Goal: Task Accomplishment & Management: Use online tool/utility

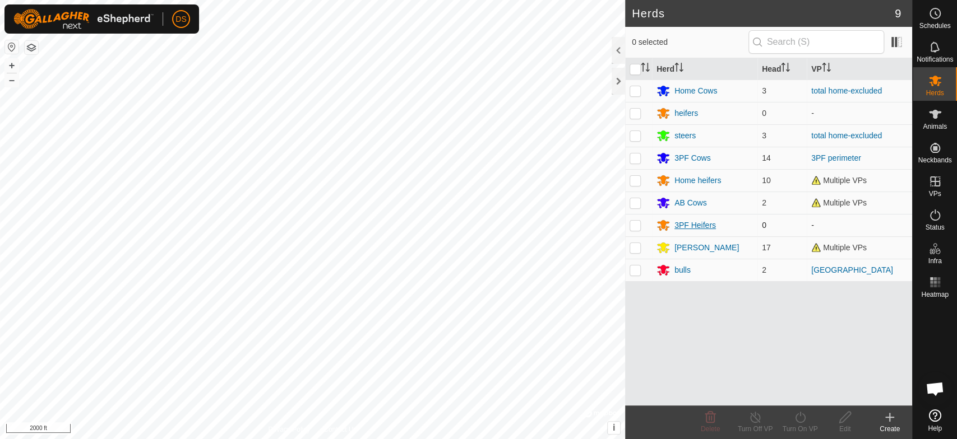
scroll to position [1842, 0]
click at [660, 153] on icon at bounding box center [662, 157] width 13 height 13
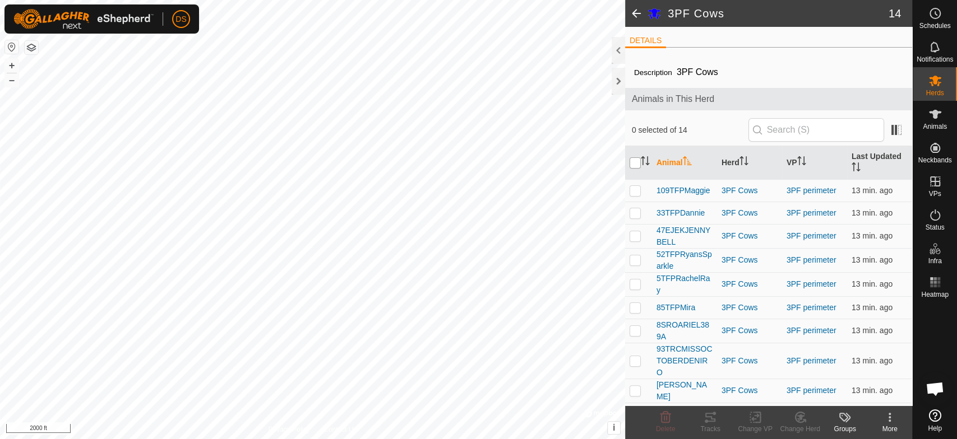
click at [632, 161] on input "checkbox" at bounding box center [635, 163] width 11 height 11
checkbox input "true"
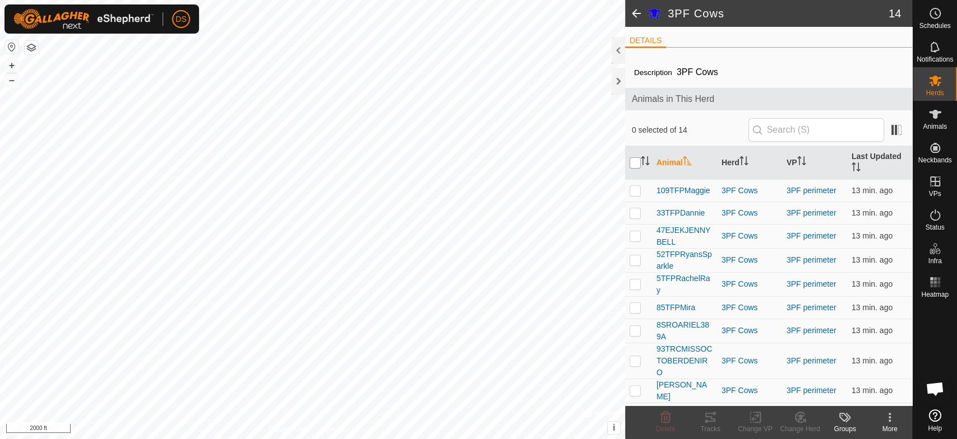
checkbox input "true"
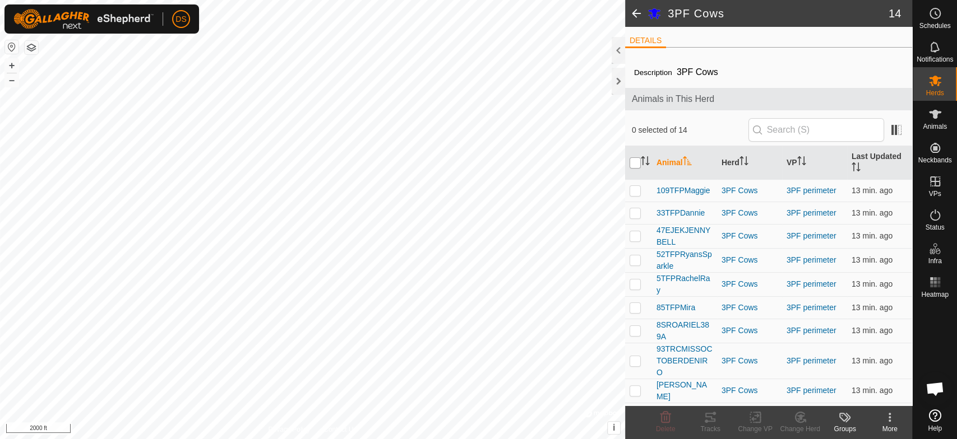
checkbox input "true"
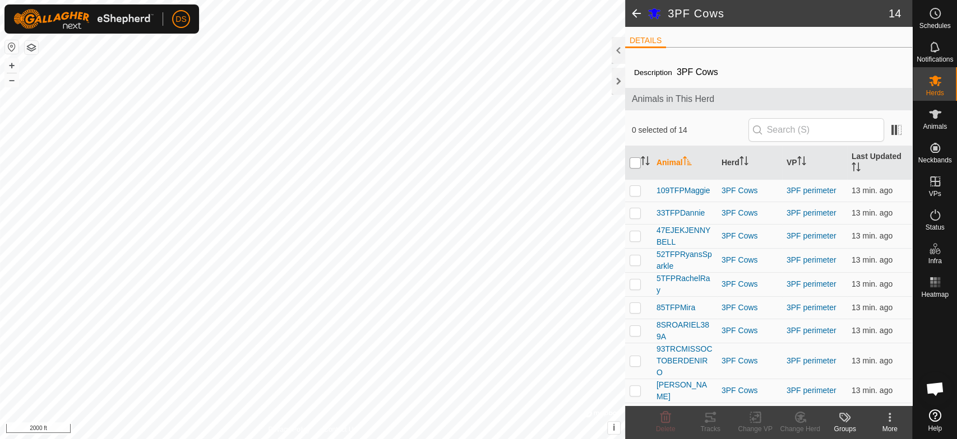
checkbox input "true"
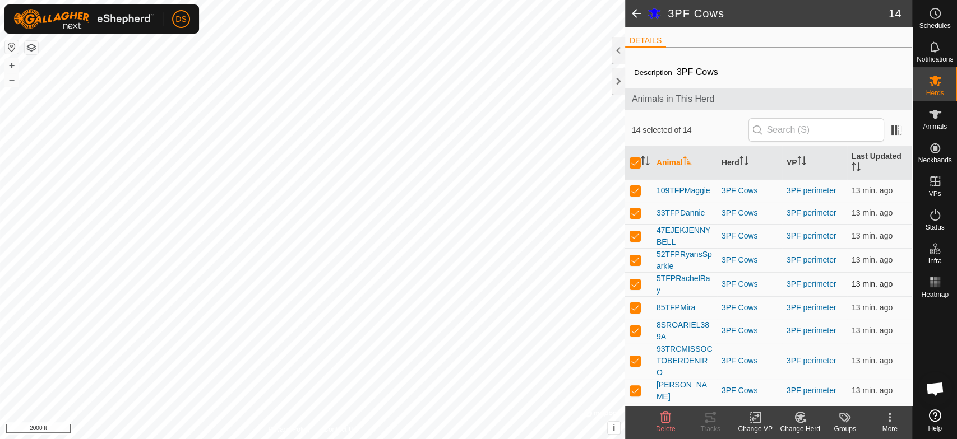
click at [633, 284] on p-checkbox at bounding box center [635, 284] width 11 height 9
checkbox input "false"
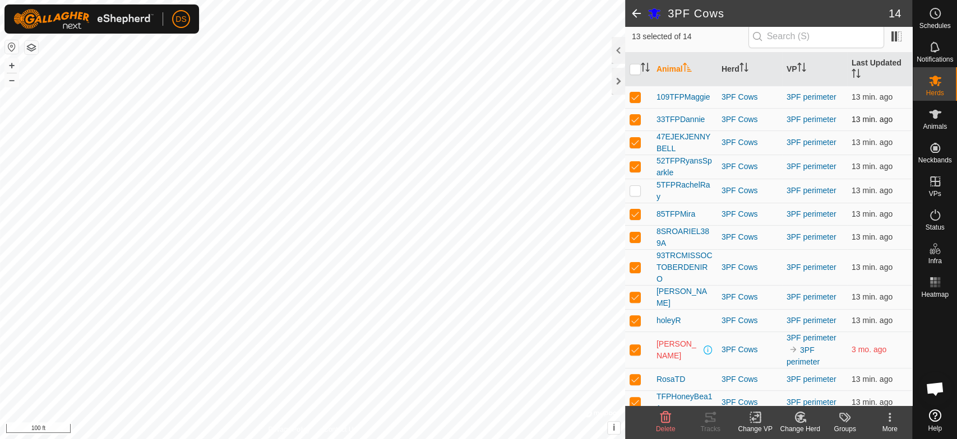
scroll to position [122, 0]
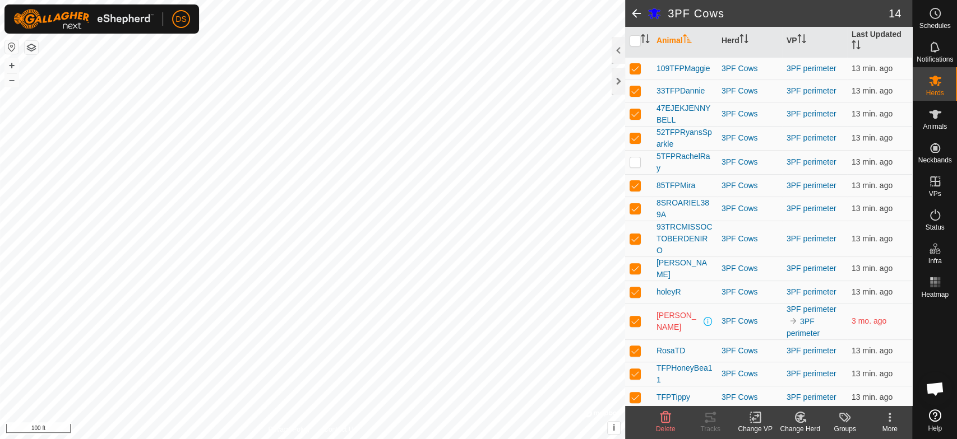
click at [634, 317] on p-checkbox at bounding box center [635, 321] width 11 height 9
checkbox input "false"
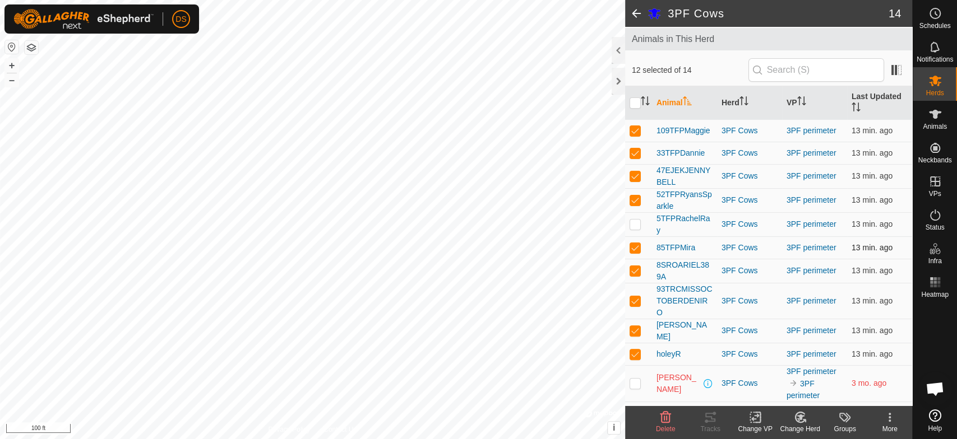
click at [628, 247] on td at bounding box center [638, 248] width 27 height 22
checkbox input "false"
click at [634, 175] on p-checkbox at bounding box center [635, 176] width 11 height 9
click at [710, 415] on icon at bounding box center [709, 417] width 13 height 13
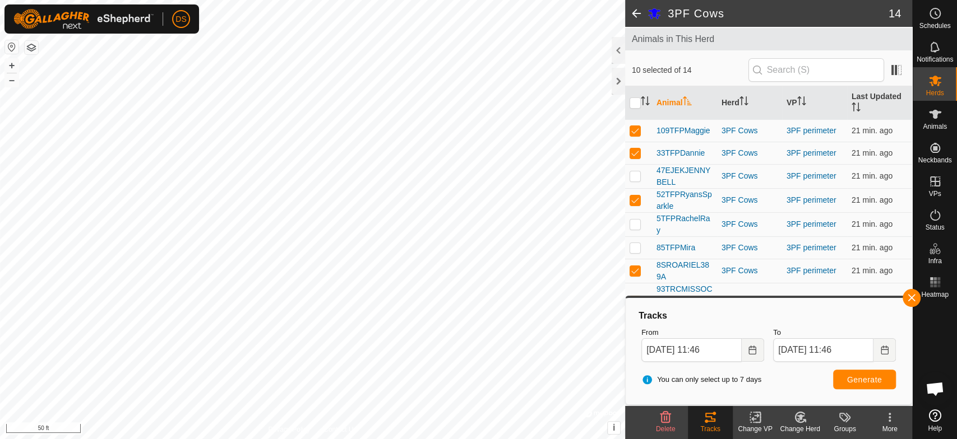
click at [352, 439] on html "DS Schedules Notifications Herds Animals Neckbands VPs Status Infra Heatmap Hel…" at bounding box center [478, 219] width 957 height 439
click at [661, 439] on html "DS Schedules Notifications Herds Animals Neckbands VPs Status Infra Heatmap Hel…" at bounding box center [478, 219] width 957 height 439
click at [539, 439] on html "DS Schedules Notifications Herds Animals Neckbands VPs Status Infra Heatmap Hel…" at bounding box center [478, 219] width 957 height 439
click at [863, 134] on td "16 min. ago" at bounding box center [879, 130] width 65 height 22
click at [636, 175] on p-checkbox at bounding box center [635, 176] width 11 height 9
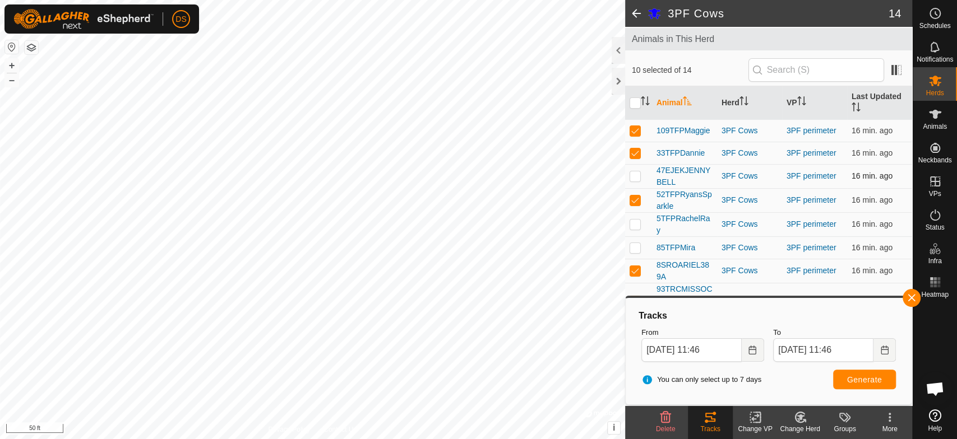
checkbox input "true"
click at [636, 221] on p-checkbox at bounding box center [635, 224] width 11 height 9
checkbox input "true"
click at [636, 250] on p-checkbox at bounding box center [635, 247] width 11 height 9
checkbox input "true"
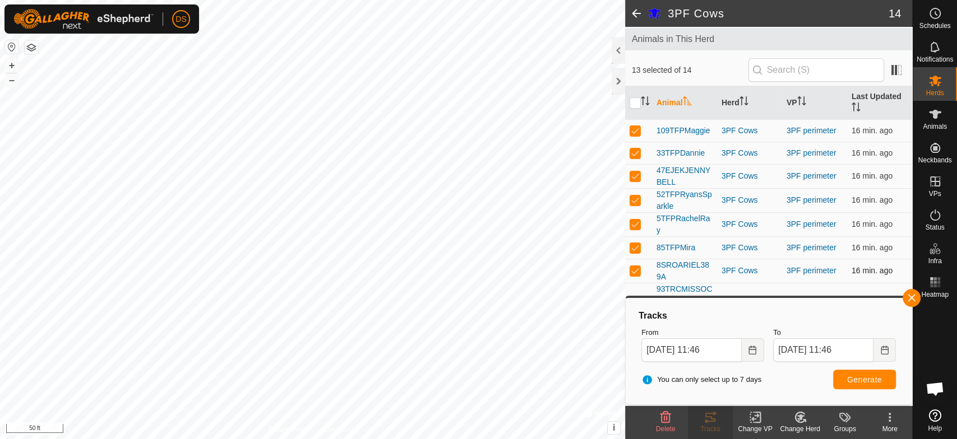
click at [635, 272] on p-checkbox at bounding box center [635, 270] width 11 height 9
checkbox input "false"
click at [635, 196] on p-checkbox at bounding box center [635, 200] width 11 height 9
checkbox input "false"
click at [632, 151] on p-checkbox at bounding box center [635, 153] width 11 height 9
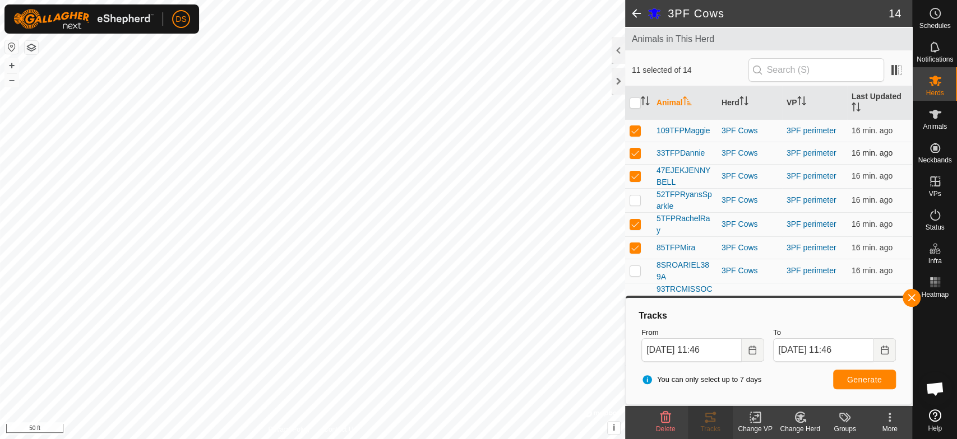
checkbox input "false"
click at [632, 132] on p-checkbox at bounding box center [635, 130] width 11 height 9
checkbox input "false"
click at [852, 379] on span "Generate" at bounding box center [864, 380] width 35 height 9
